Goal: Task Accomplishment & Management: Use online tool/utility

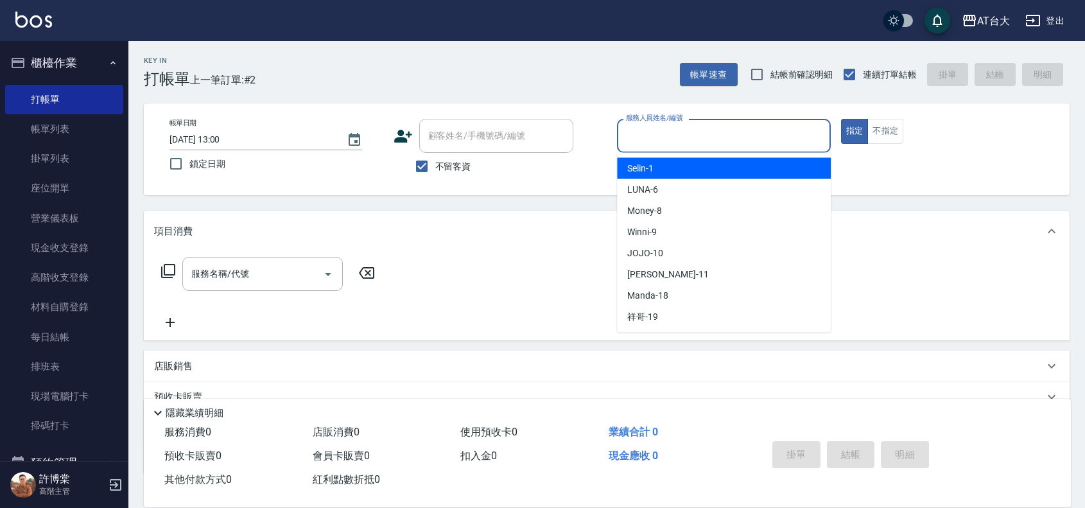
click at [768, 139] on input "服務人員姓名/編號" at bounding box center [724, 136] width 202 height 22
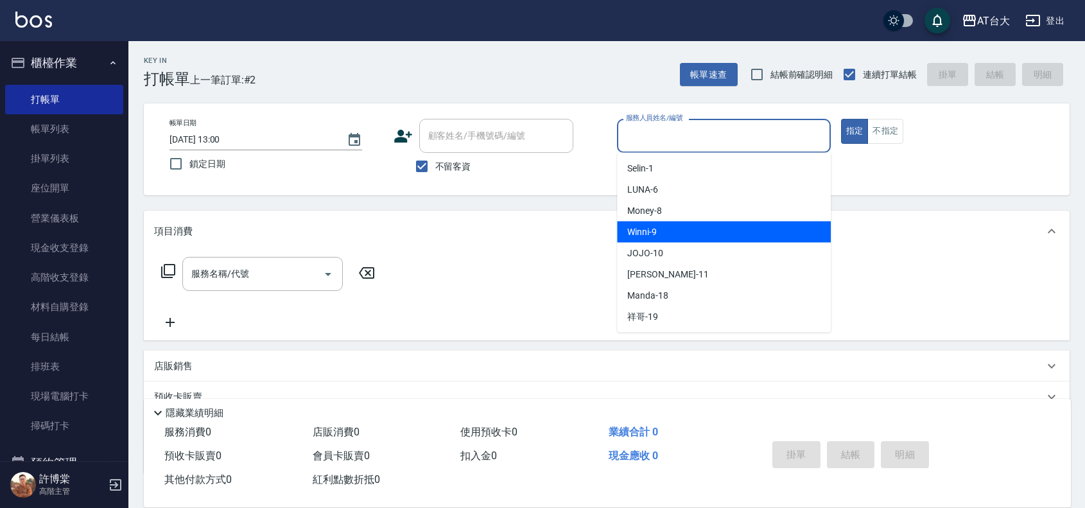
click at [769, 232] on div "Winni -9" at bounding box center [724, 232] width 214 height 21
type input "Winni-9"
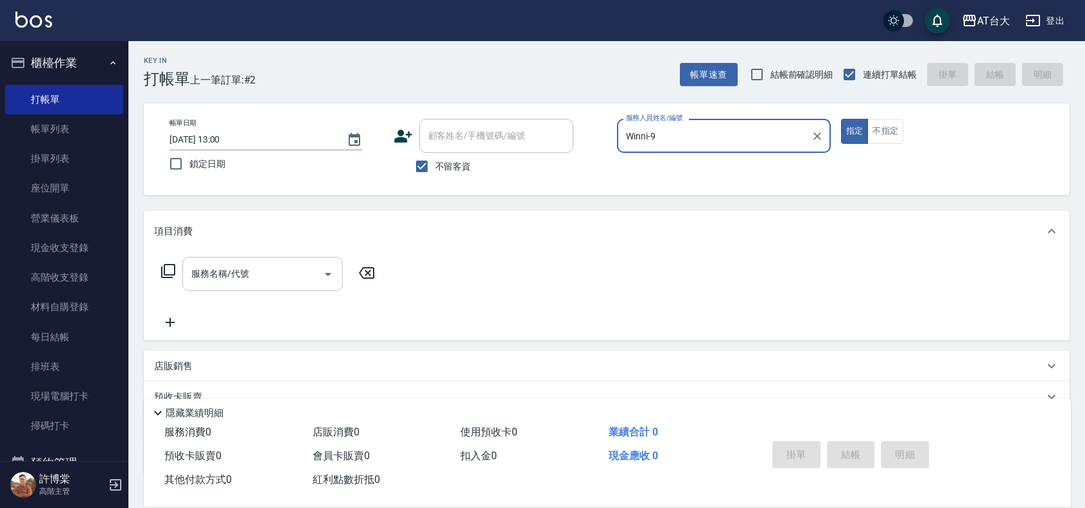
click at [290, 267] on input "服務名稱/代號" at bounding box center [253, 274] width 130 height 22
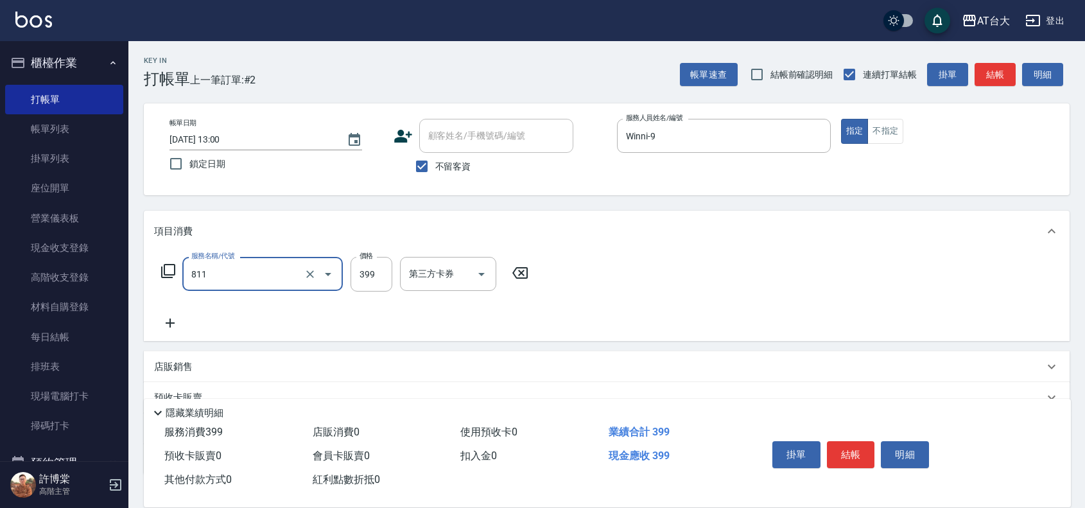
type input "洗+剪(811)"
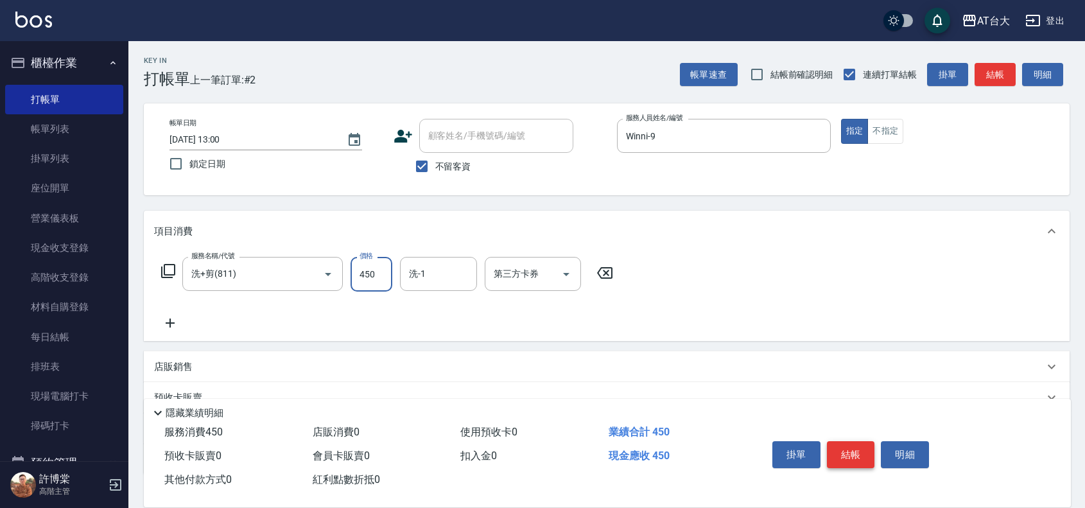
type input "450"
click at [832, 451] on button "結帳" at bounding box center [851, 454] width 48 height 27
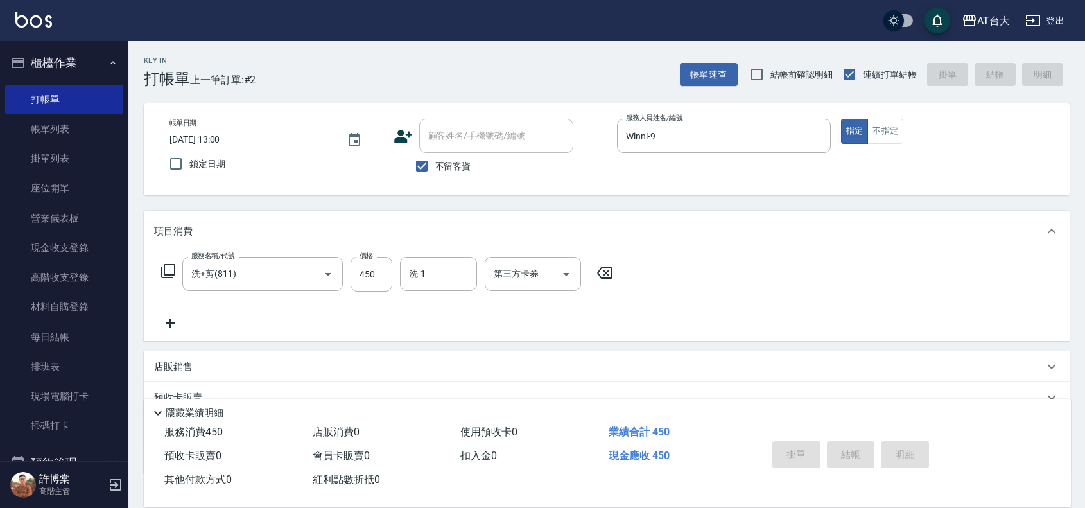
type input "[DATE] 13:37"
click at [893, 125] on button "不指定" at bounding box center [886, 131] width 36 height 25
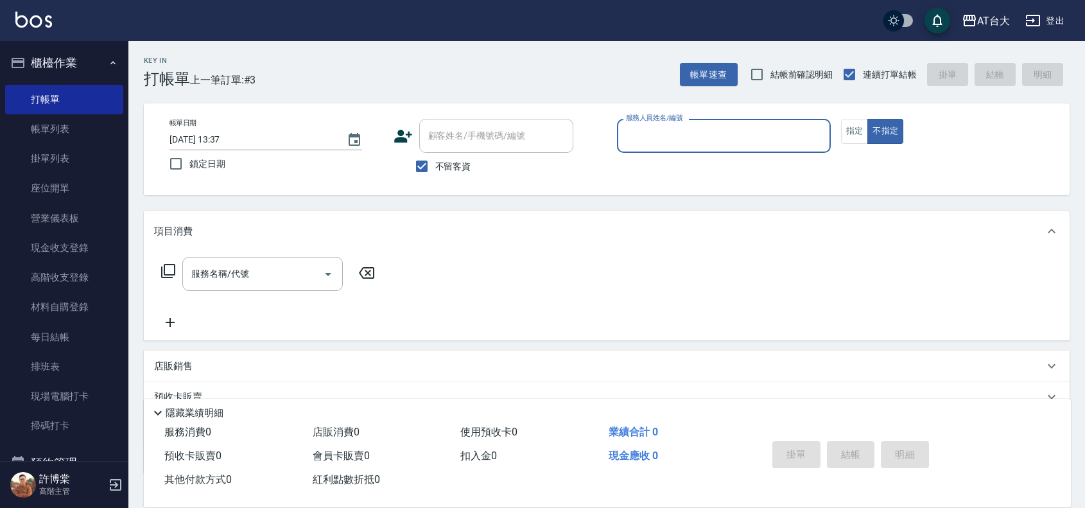
click at [767, 127] on input "服務人員姓名/編號" at bounding box center [724, 136] width 202 height 22
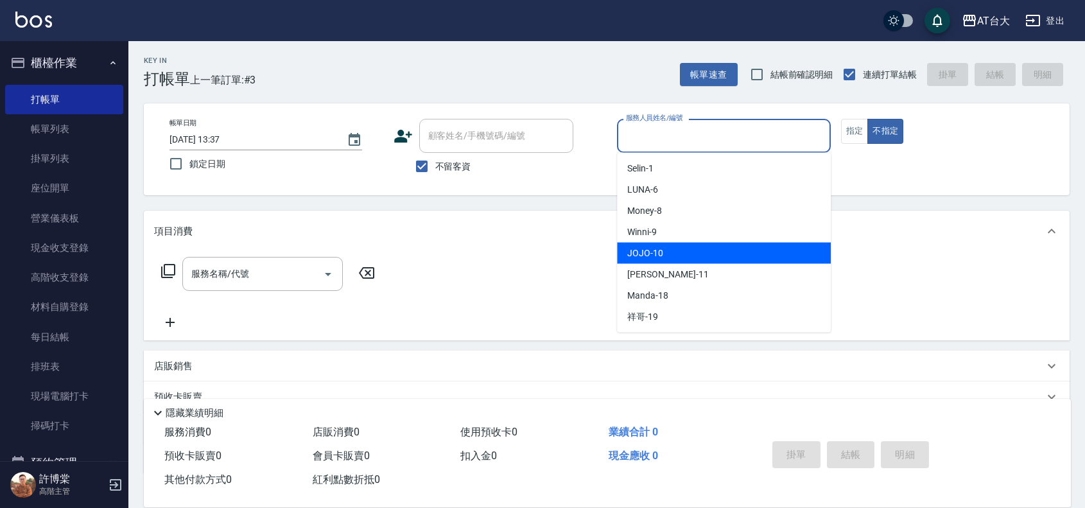
click at [715, 258] on div "JOJO -10" at bounding box center [724, 253] width 214 height 21
type input "JOJO-10"
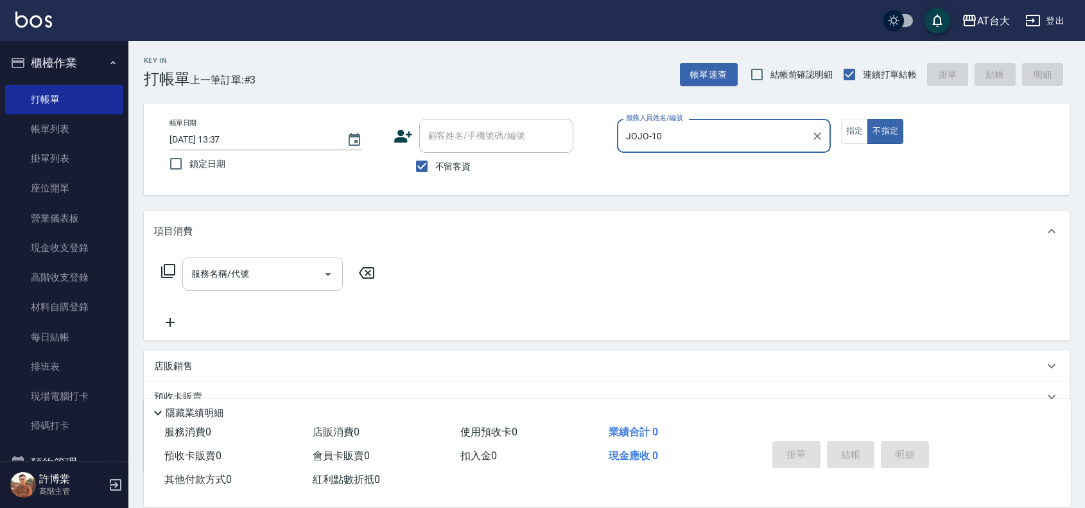
click at [277, 283] on input "服務名稱/代號" at bounding box center [253, 274] width 130 height 22
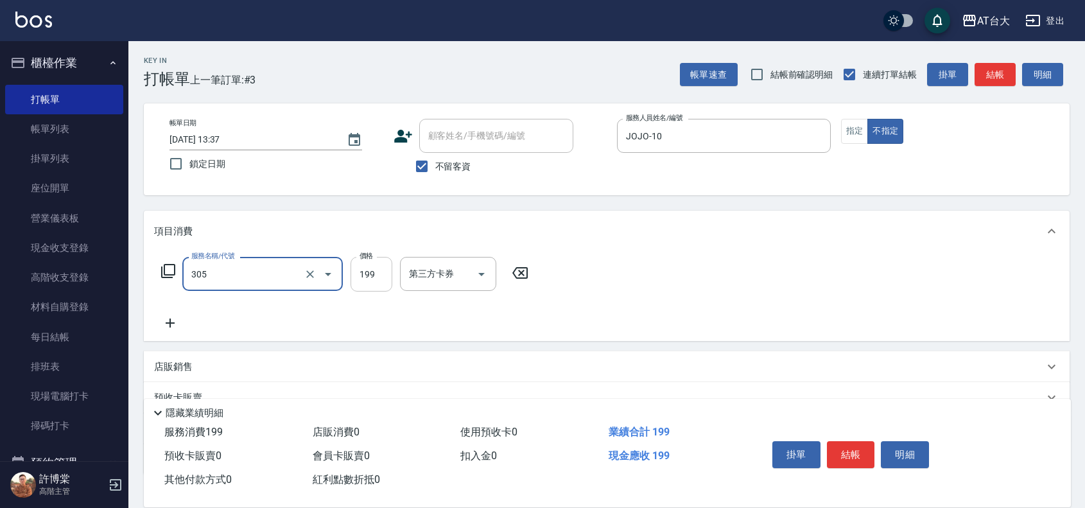
type input "剪髮(305)"
click at [362, 276] on input "199" at bounding box center [372, 274] width 42 height 35
click at [383, 273] on input "2250" at bounding box center [372, 274] width 42 height 35
type input "250"
drag, startPoint x: 588, startPoint y: 435, endPoint x: 509, endPoint y: 505, distance: 105.1
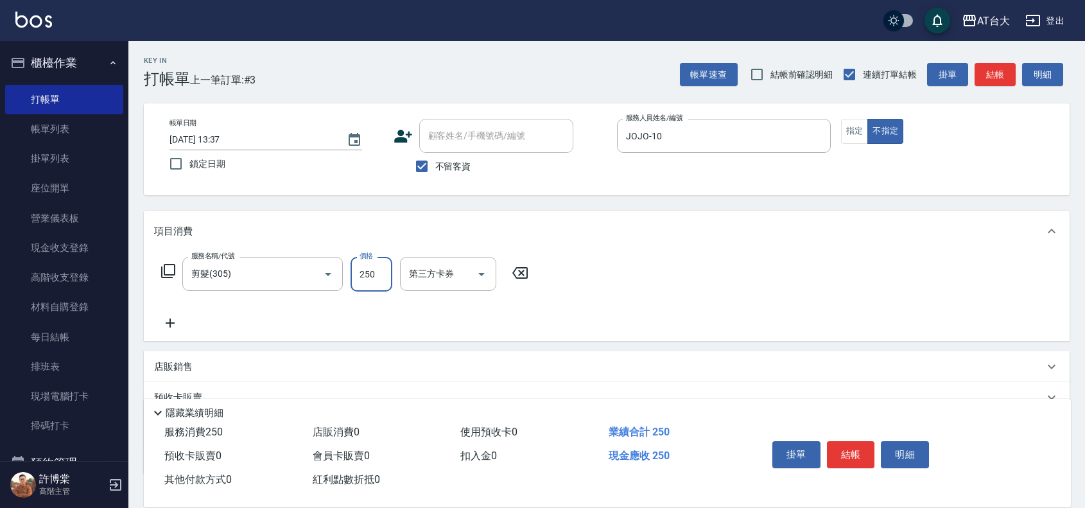
click at [531, 488] on div "服務消費 250 店販消費 0 使用預收卡 0 業績合計 250 預收卡販賣 0 會員卡販賣 0 扣入金 0 現金應收 250 其他付款方式 0 紅利點數折抵…" at bounding box center [448, 456] width 608 height 71
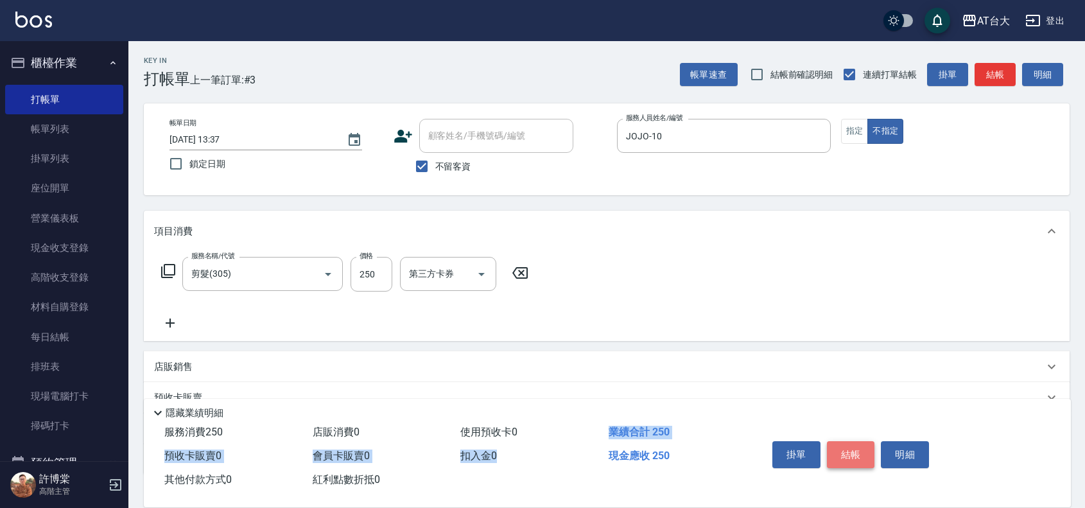
click at [859, 444] on button "結帳" at bounding box center [851, 454] width 48 height 27
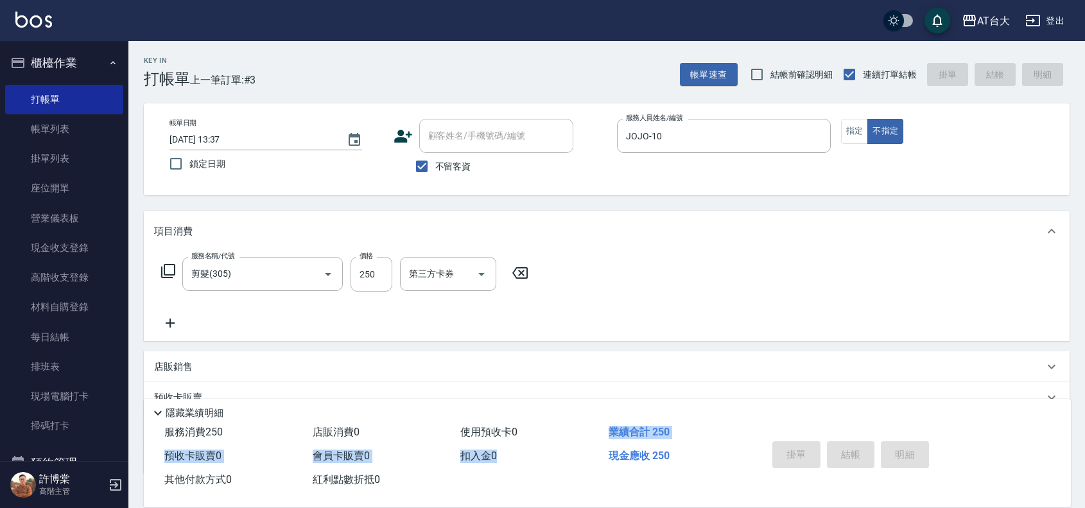
type input "[DATE] 13:46"
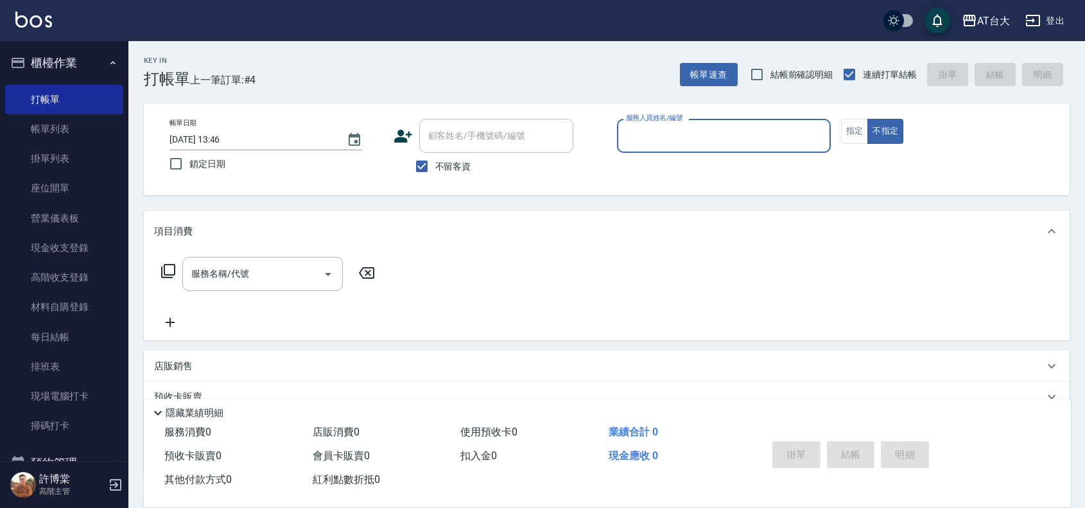
click at [668, 149] on div "服務人員姓名/編號" at bounding box center [724, 136] width 214 height 34
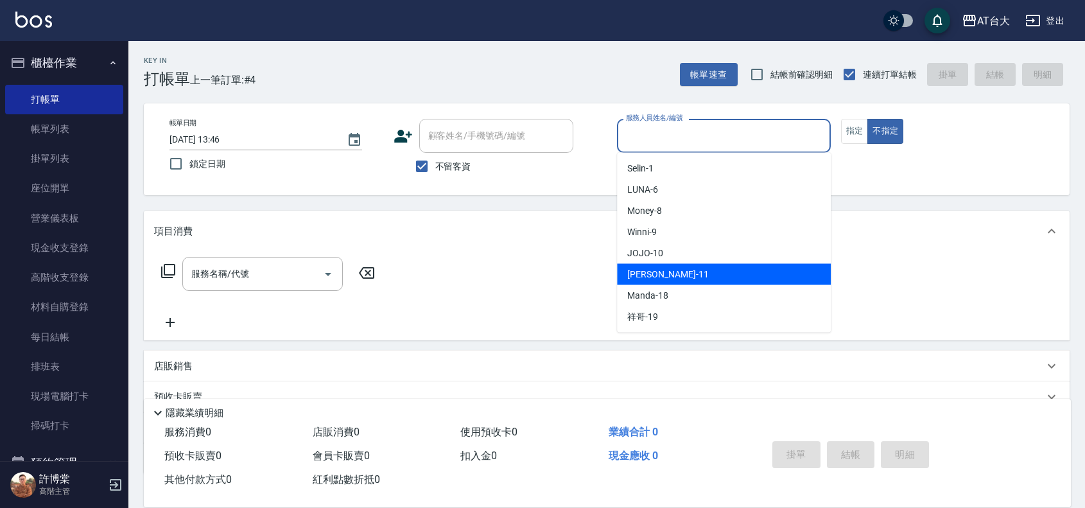
click at [690, 276] on div "[PERSON_NAME] -11" at bounding box center [724, 274] width 214 height 21
type input "[PERSON_NAME]-11"
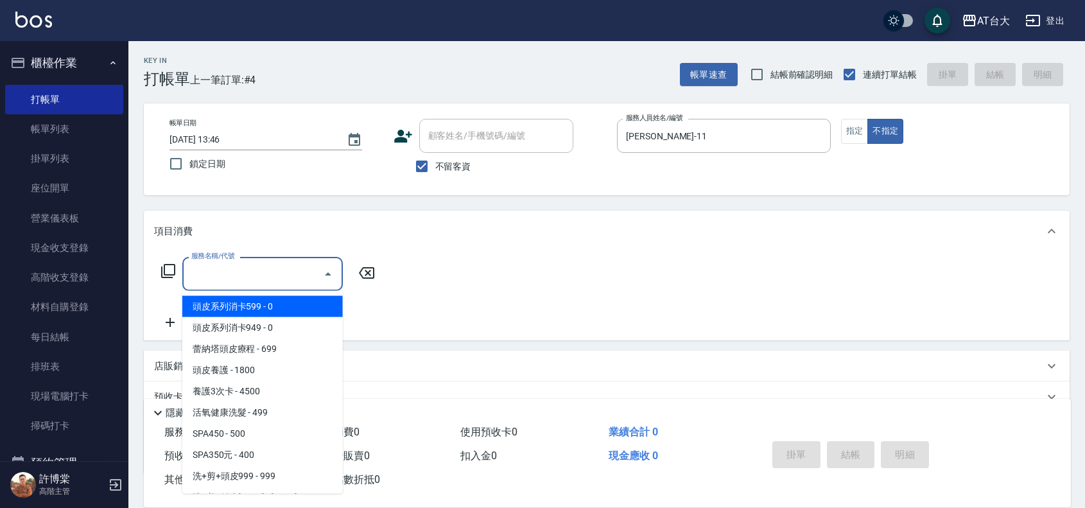
click at [245, 268] on input "服務名稱/代號" at bounding box center [253, 274] width 130 height 22
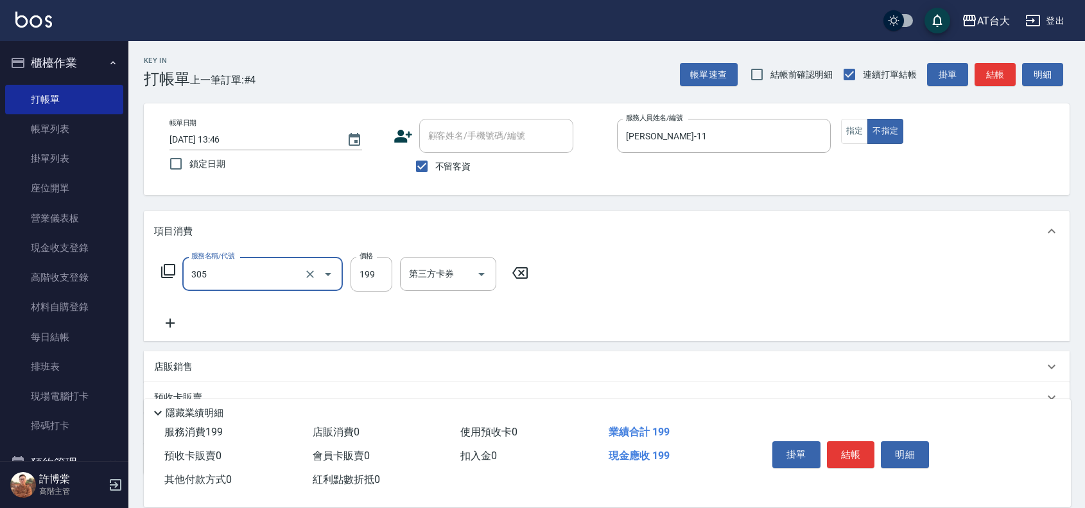
type input "剪髮(305)"
type input "250"
click at [862, 445] on button "結帳" at bounding box center [851, 454] width 48 height 27
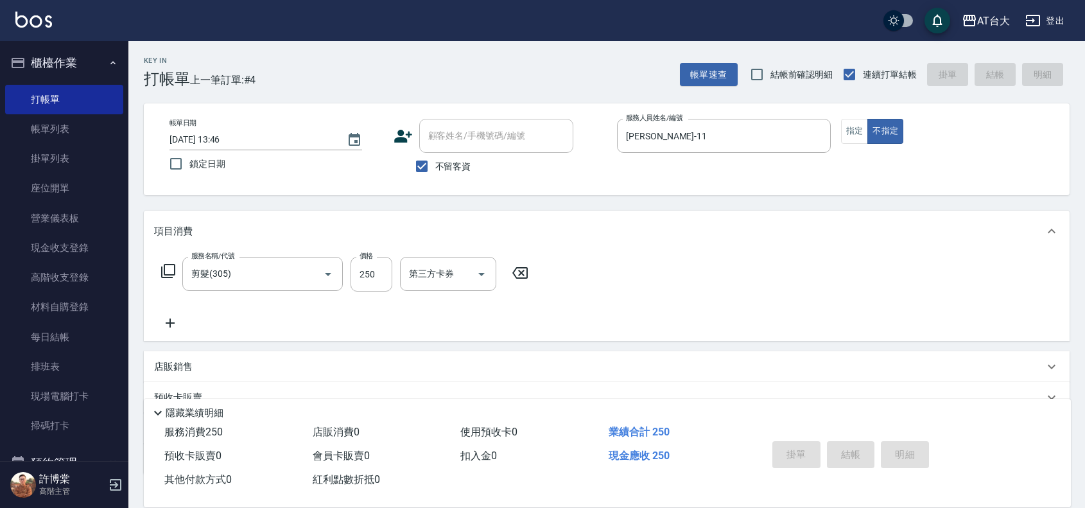
type input "[DATE] 14:06"
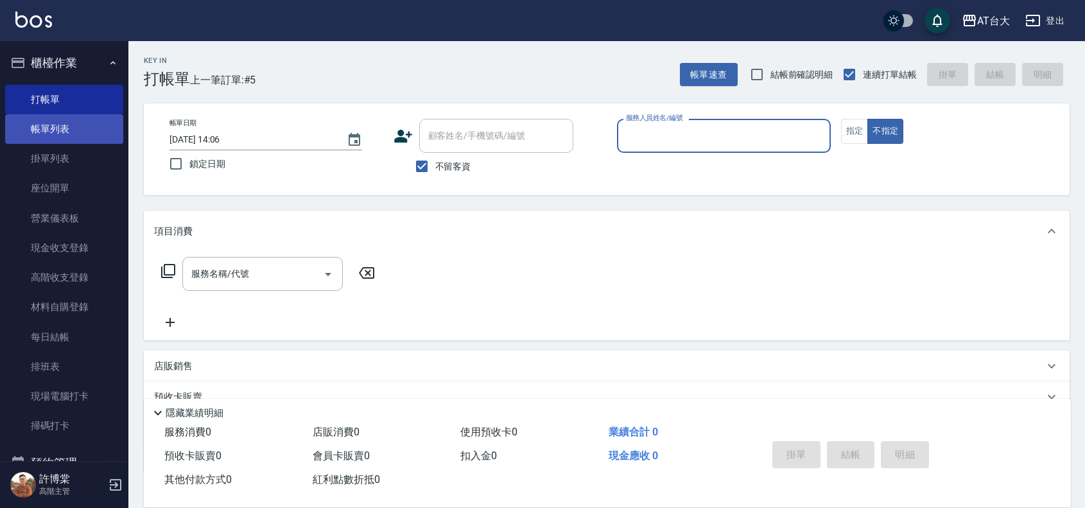
click at [87, 125] on link "帳單列表" at bounding box center [64, 129] width 118 height 30
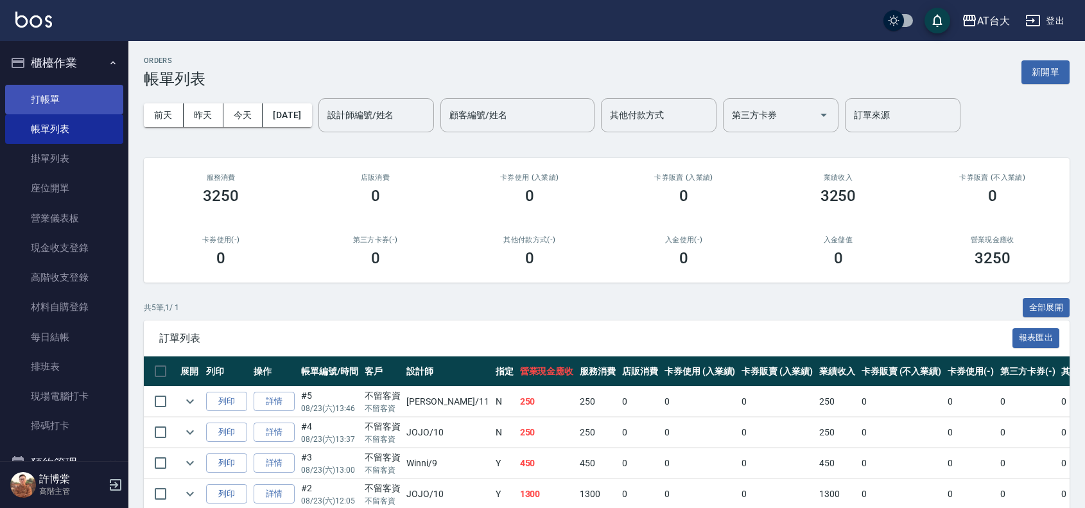
click at [106, 103] on link "打帳單" at bounding box center [64, 100] width 118 height 30
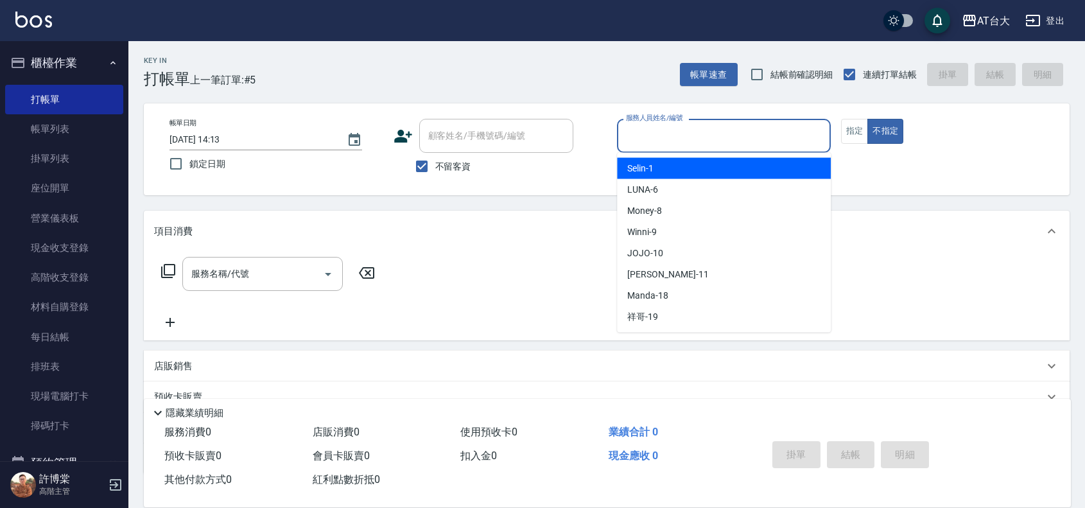
click at [719, 145] on input "服務人員姓名/編號" at bounding box center [724, 136] width 202 height 22
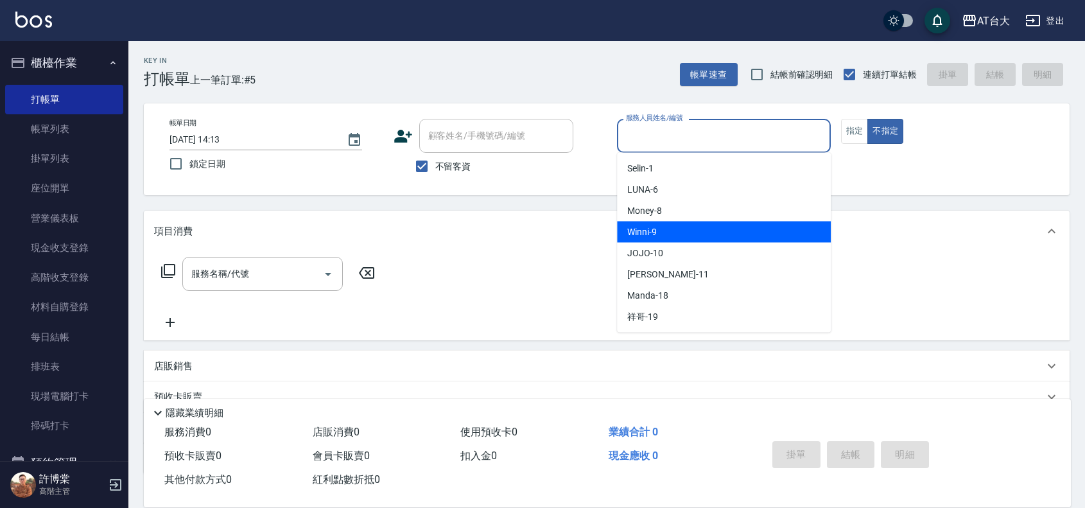
click at [750, 228] on div "Winni -9" at bounding box center [724, 232] width 214 height 21
type input "Winni-9"
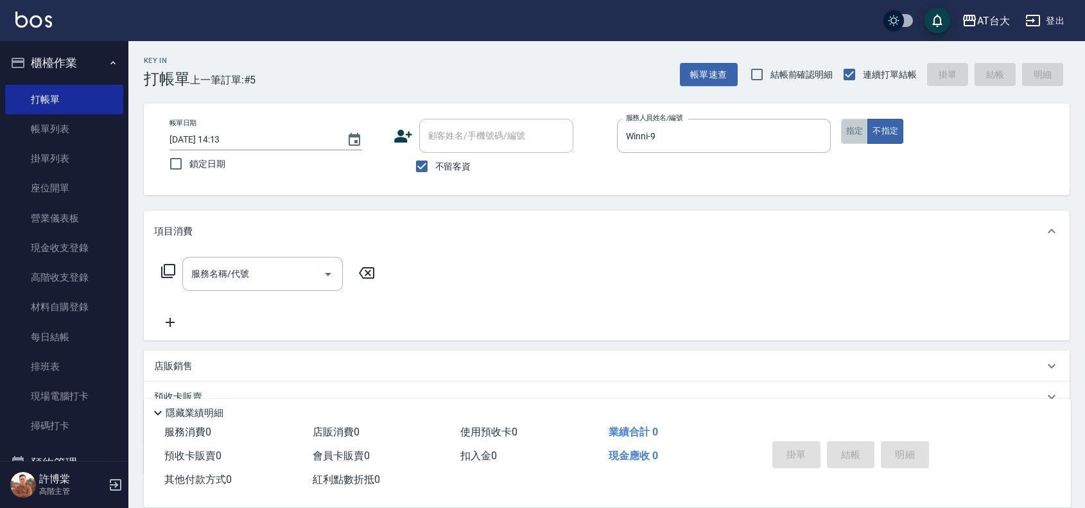
click at [861, 130] on button "指定" at bounding box center [855, 131] width 28 height 25
click at [226, 290] on div "服務名稱/代號" at bounding box center [262, 274] width 161 height 34
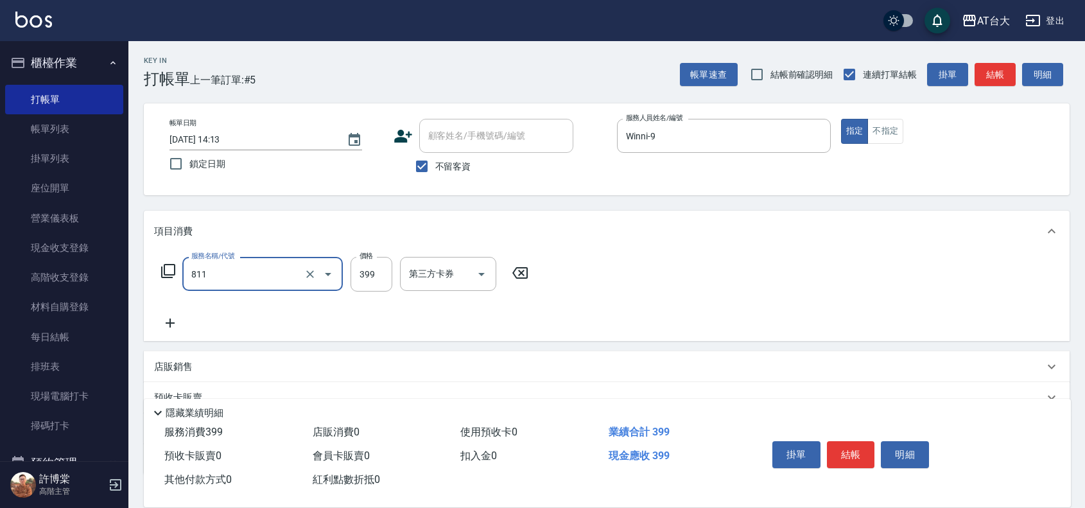
type input "洗+剪(811)"
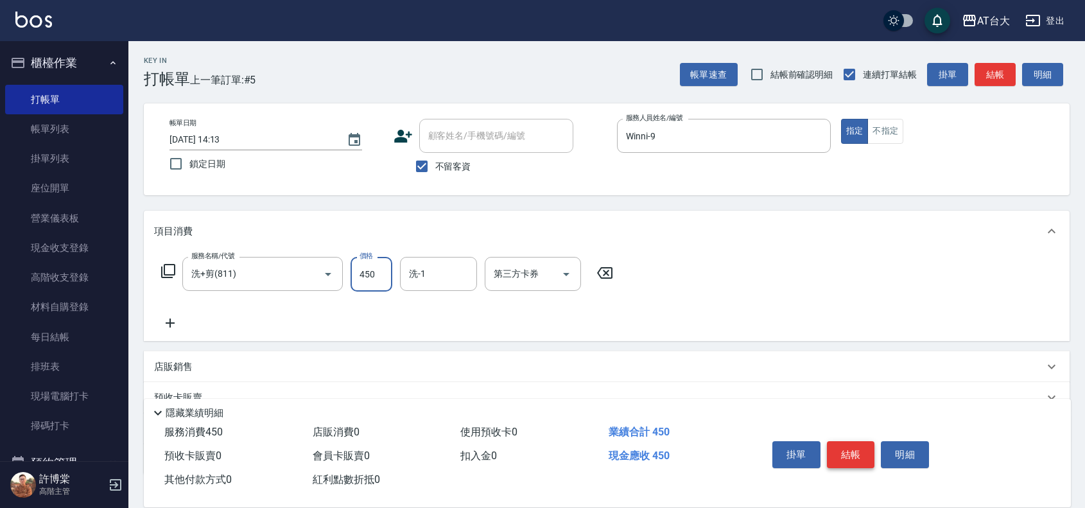
type input "450"
click at [840, 456] on button "結帳" at bounding box center [851, 454] width 48 height 27
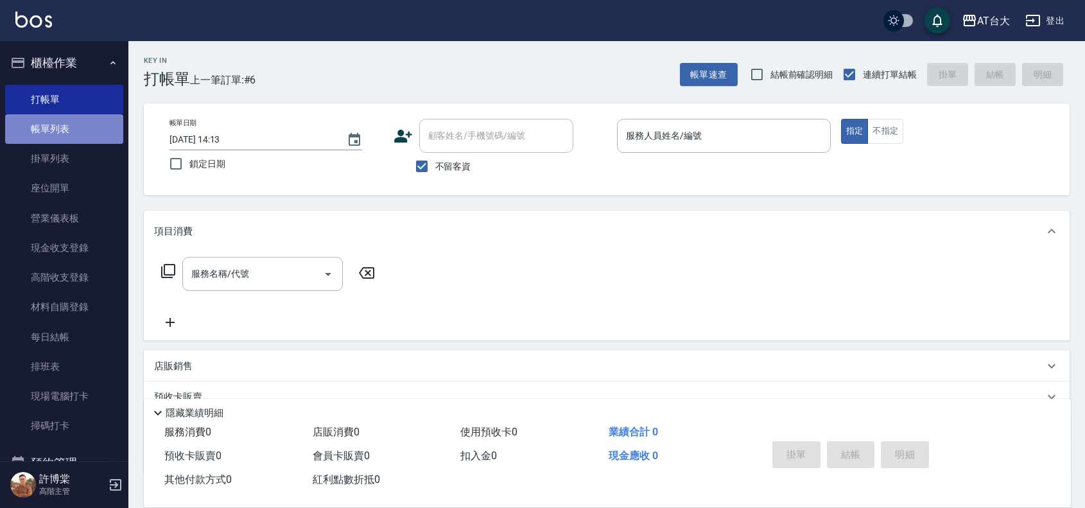
click at [107, 132] on link "帳單列表" at bounding box center [64, 129] width 118 height 30
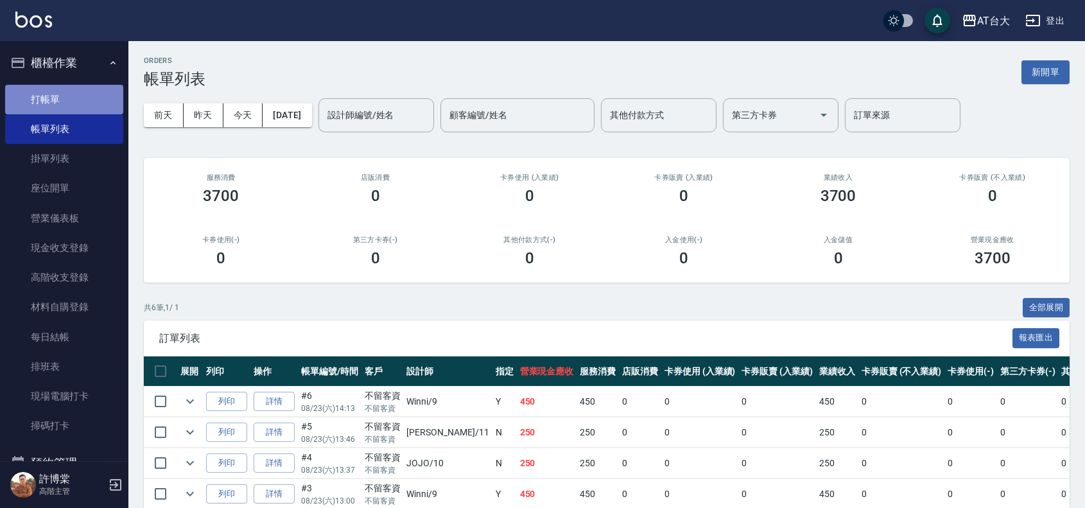
click at [68, 93] on link "打帳單" at bounding box center [64, 100] width 118 height 30
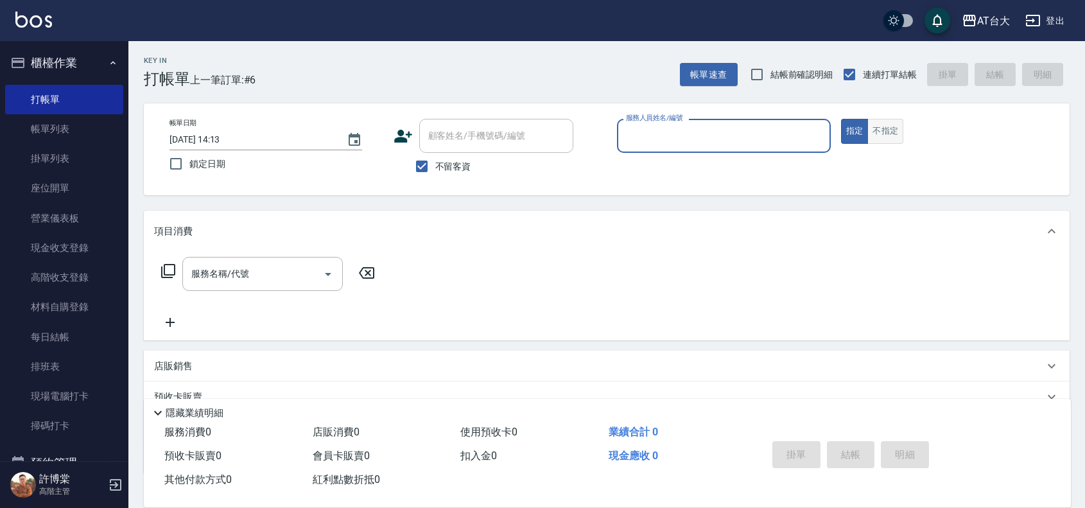
click at [888, 135] on button "不指定" at bounding box center [886, 131] width 36 height 25
